Goal: Task Accomplishment & Management: Complete application form

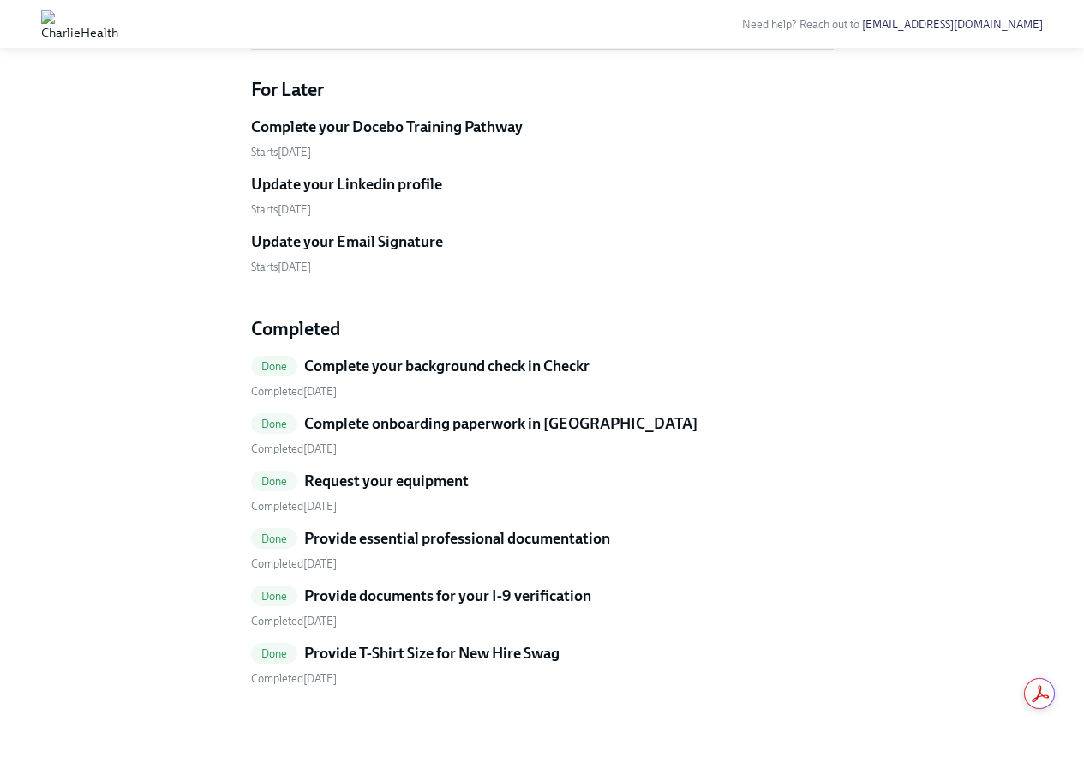
scroll to position [925, 0]
click at [291, 368] on span "Done" at bounding box center [274, 366] width 47 height 13
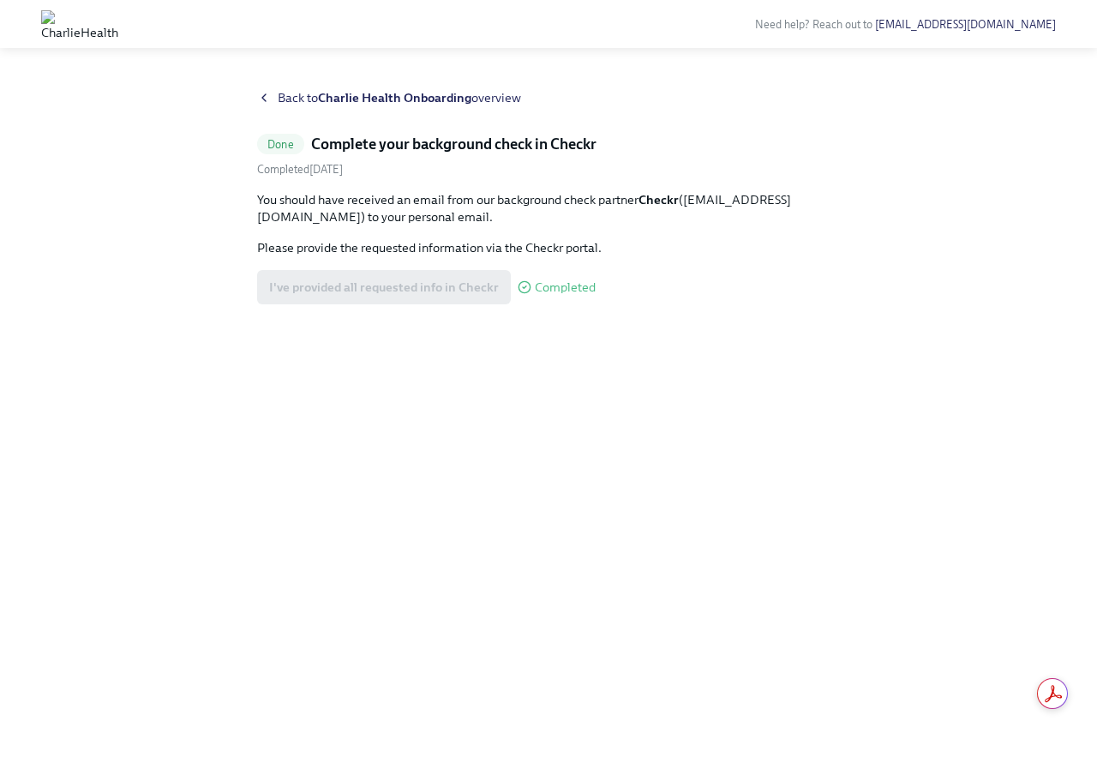
click at [279, 97] on span "Back to Charlie Health Onboarding overview" at bounding box center [399, 97] width 243 height 17
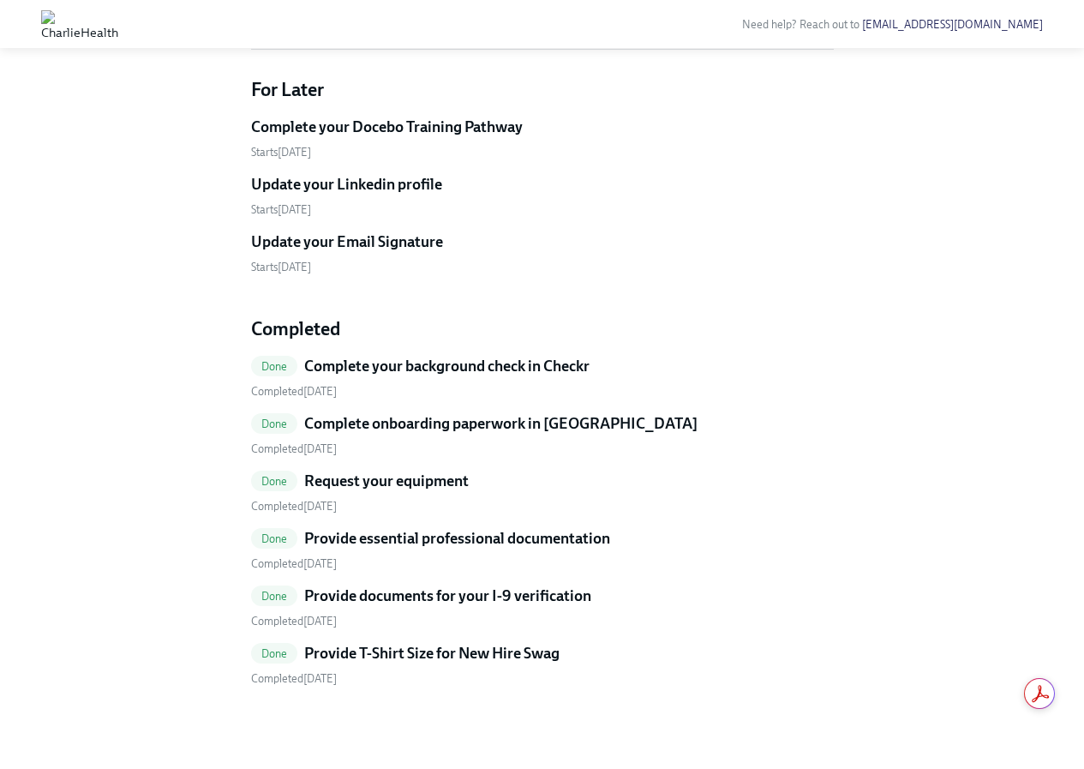
scroll to position [925, 0]
click at [323, 423] on h5 "Complete onboarding paperwork in [GEOGRAPHIC_DATA]" at bounding box center [500, 423] width 393 height 21
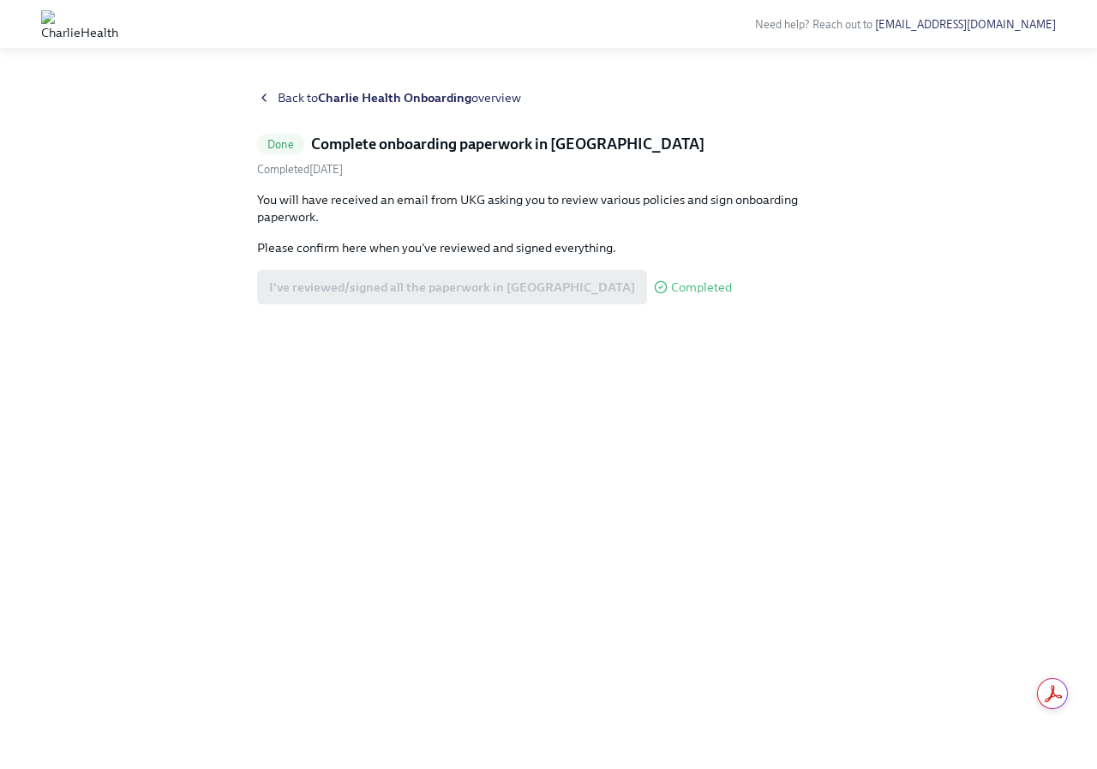
click at [280, 96] on span "Back to Charlie Health Onboarding overview" at bounding box center [399, 97] width 243 height 17
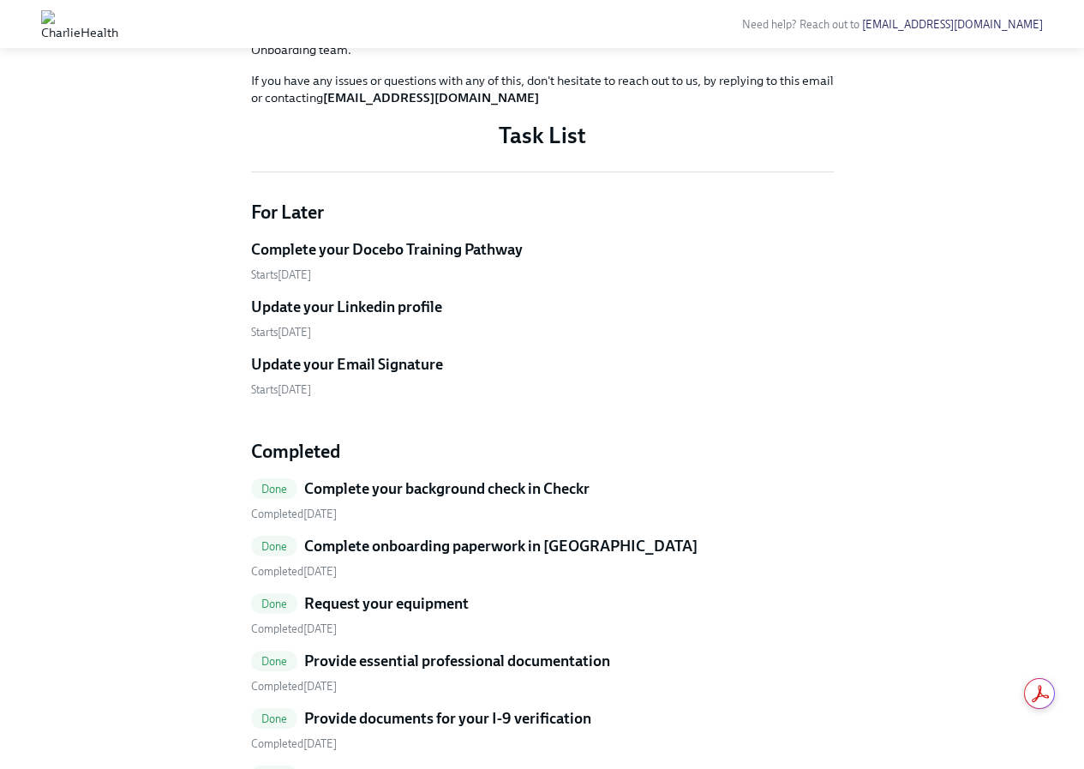
scroll to position [925, 0]
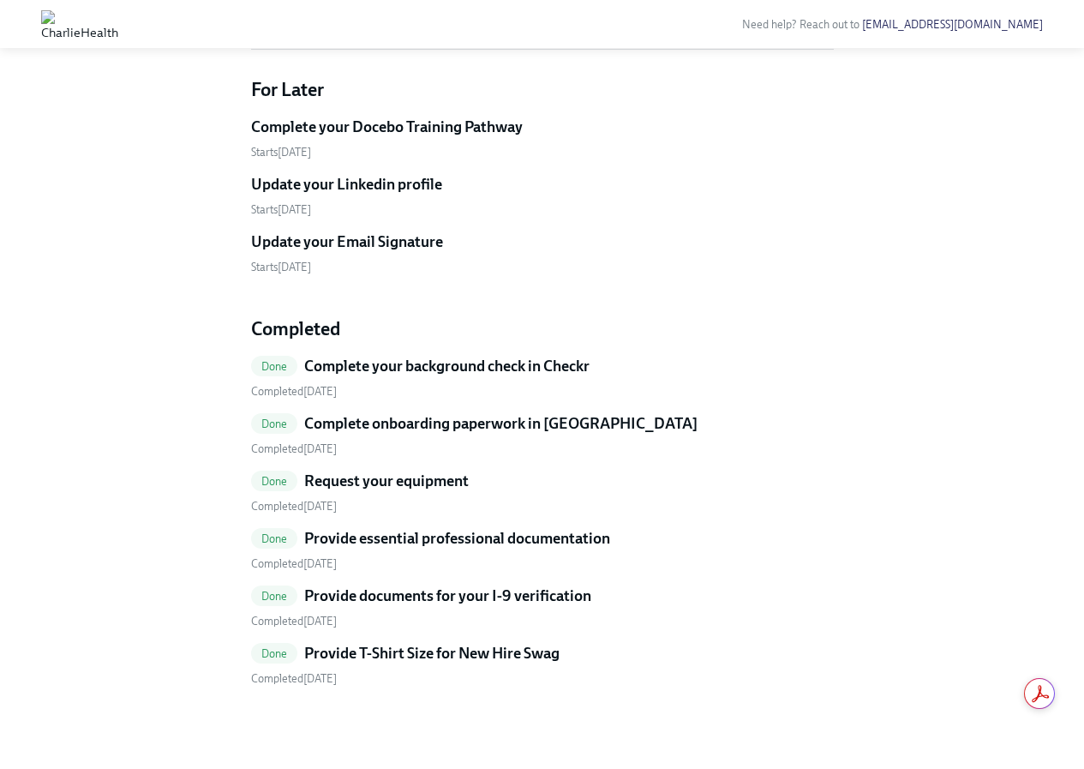
click at [381, 487] on h5 "Request your equipment" at bounding box center [386, 481] width 165 height 21
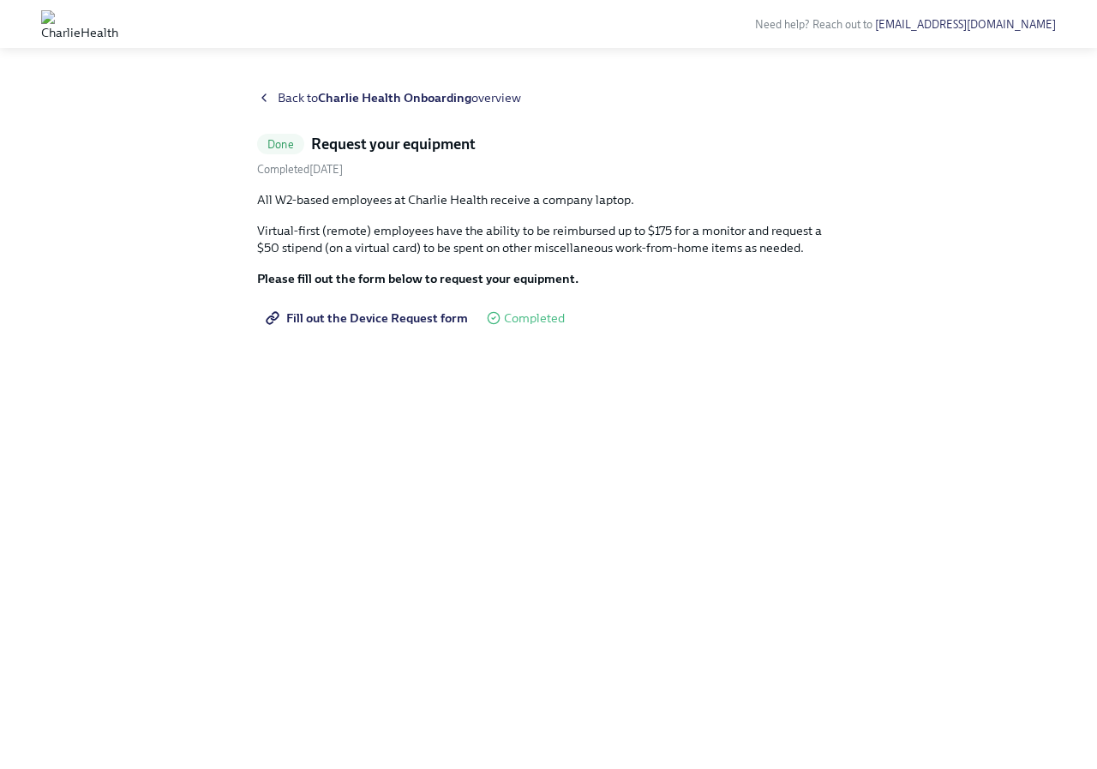
click at [266, 101] on icon at bounding box center [263, 97] width 3 height 7
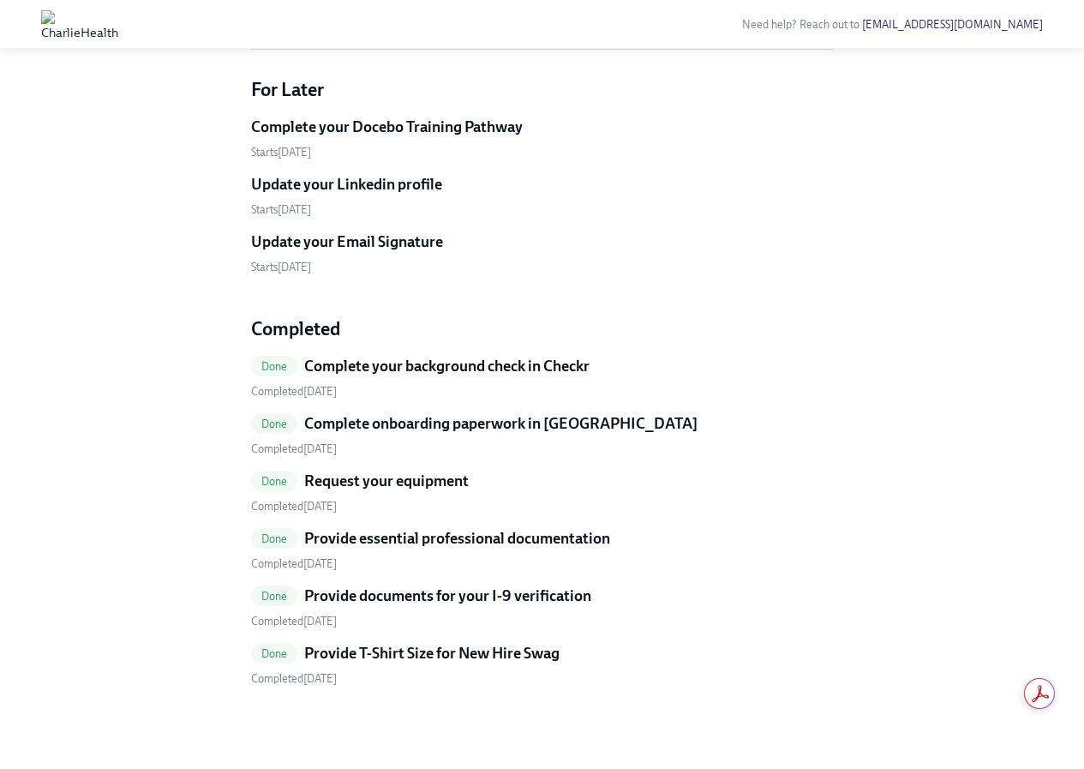
scroll to position [839, 0]
click at [285, 545] on span "Done" at bounding box center [274, 538] width 47 height 13
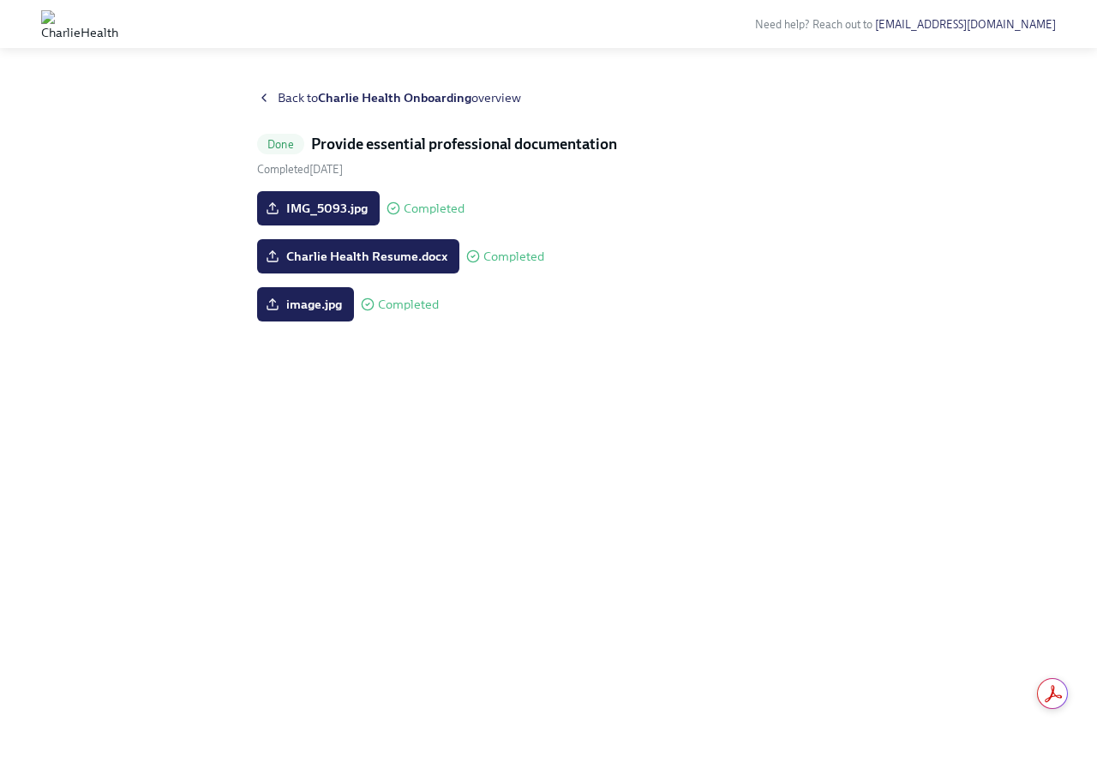
click at [272, 90] on div "Back to Charlie Health Onboarding overview" at bounding box center [548, 97] width 583 height 17
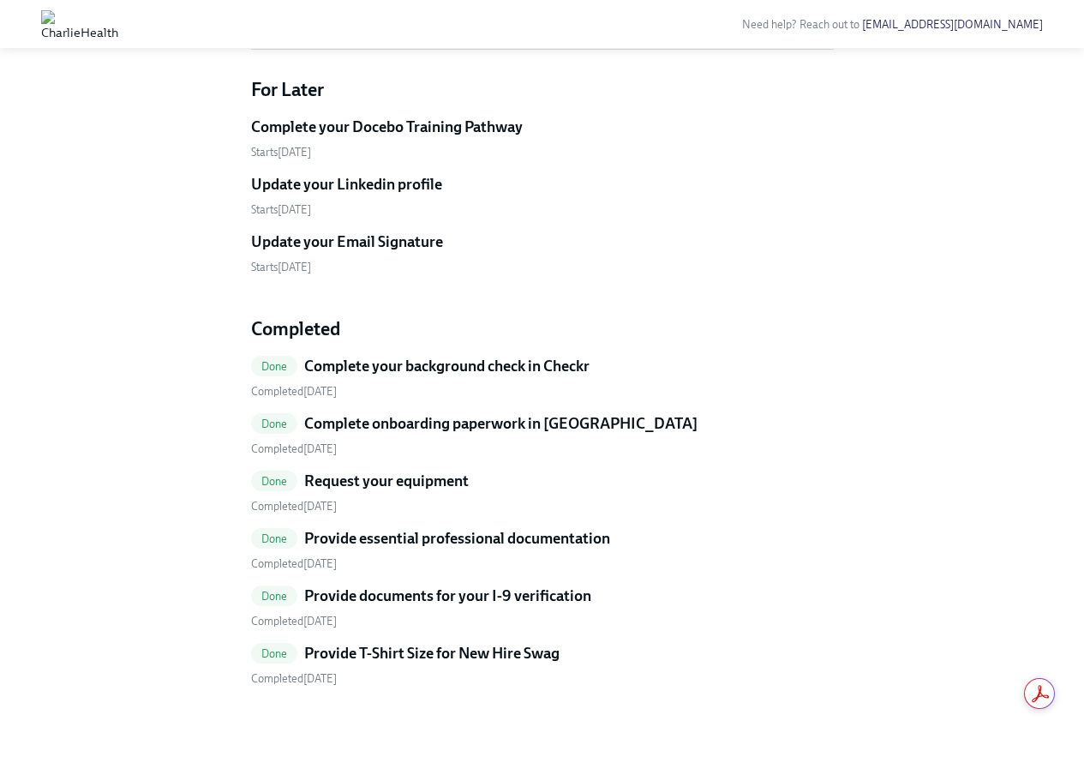
scroll to position [925, 0]
click at [369, 590] on h5 "Provide documents for your I-9 verification" at bounding box center [447, 595] width 287 height 21
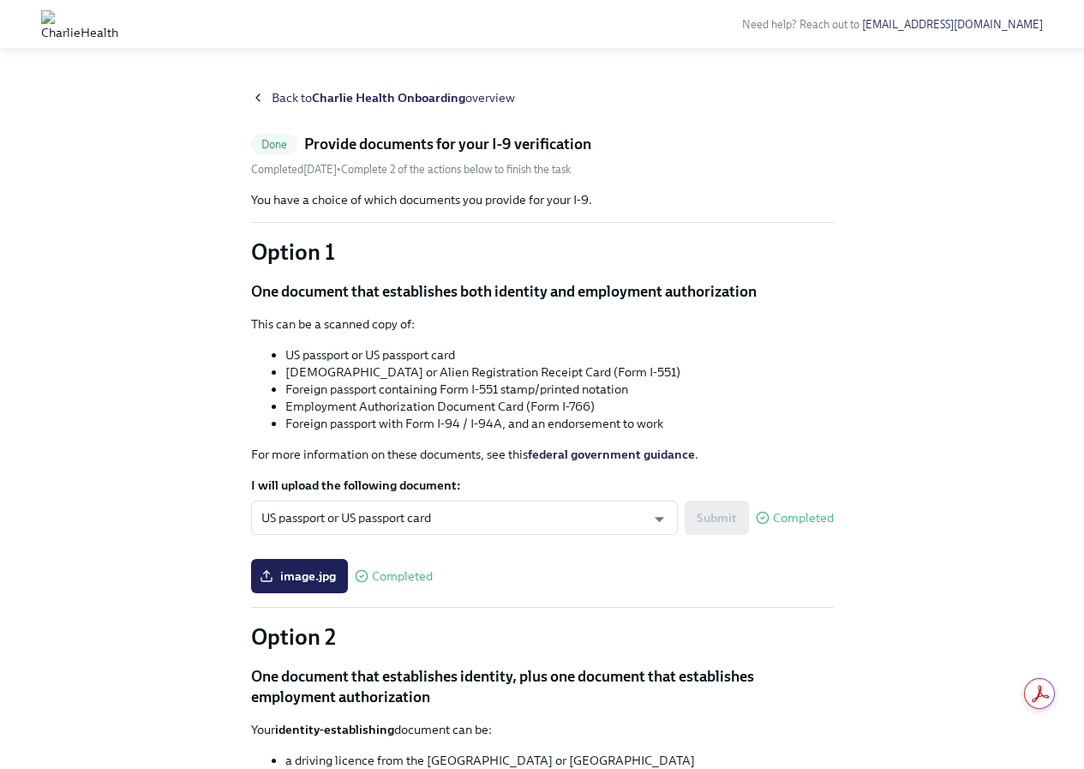
click at [262, 96] on icon at bounding box center [258, 98] width 14 height 14
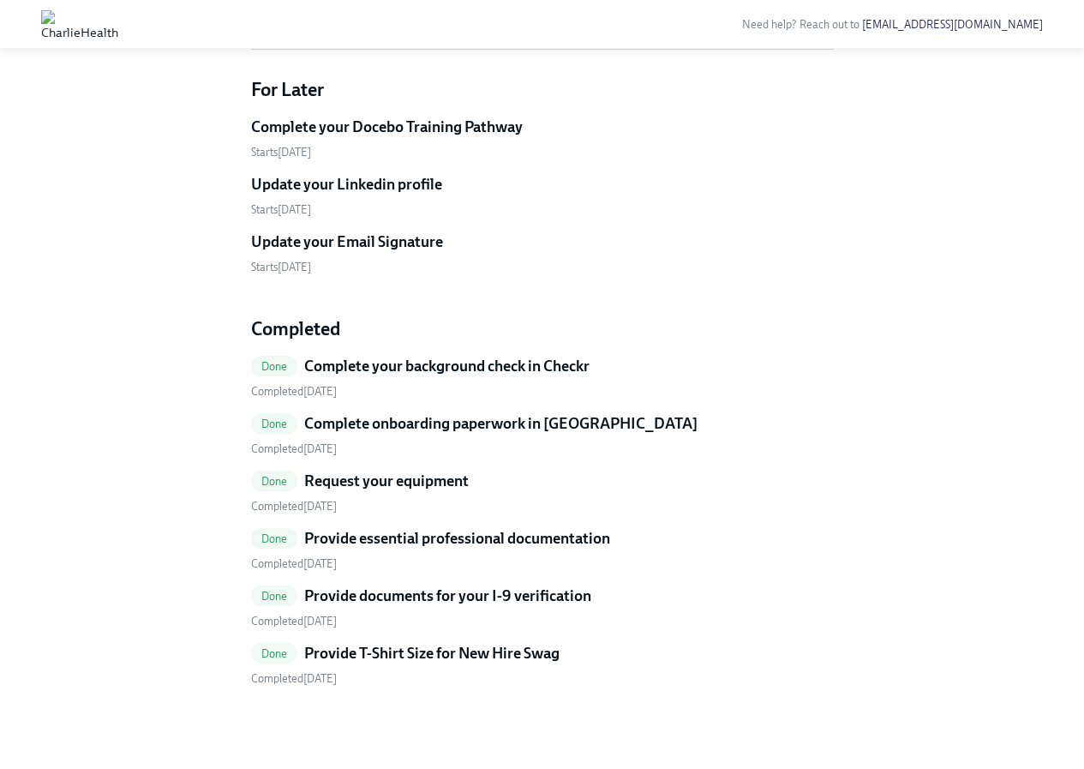
scroll to position [925, 0]
click at [309, 651] on h5 "Provide T-Shirt Size for New Hire Swag" at bounding box center [431, 653] width 255 height 21
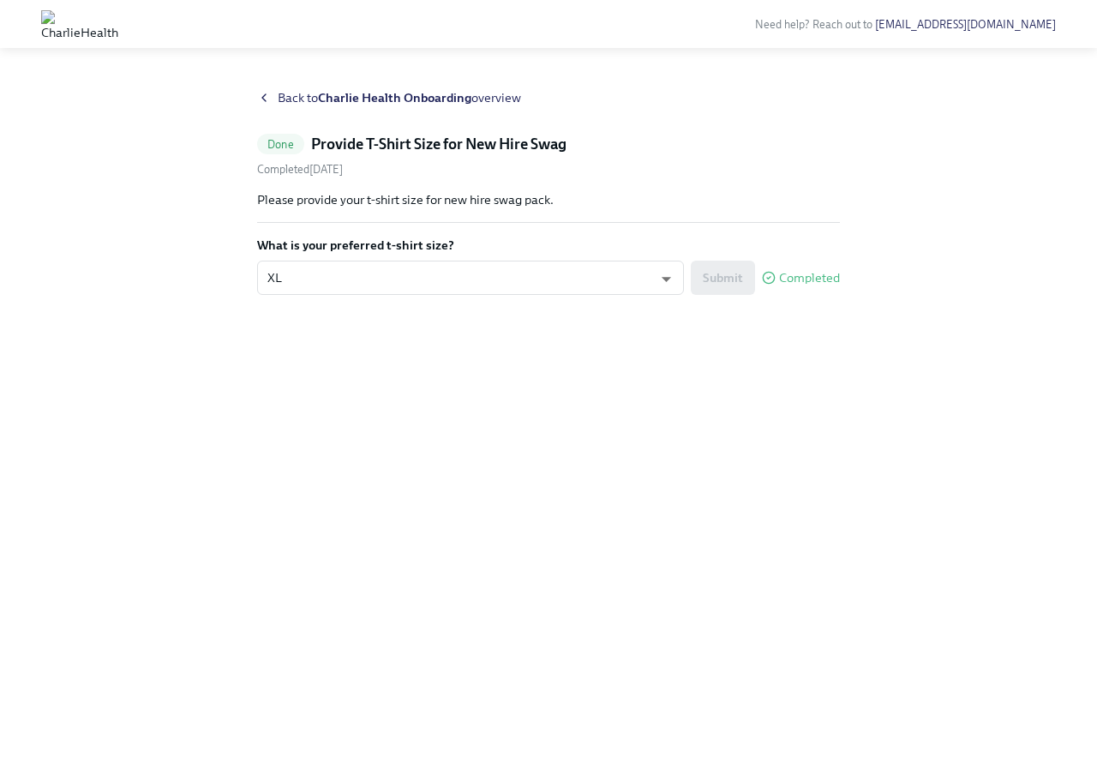
click at [285, 98] on span "Back to Charlie Health Onboarding overview" at bounding box center [399, 97] width 243 height 17
